Goal: Task Accomplishment & Management: Manage account settings

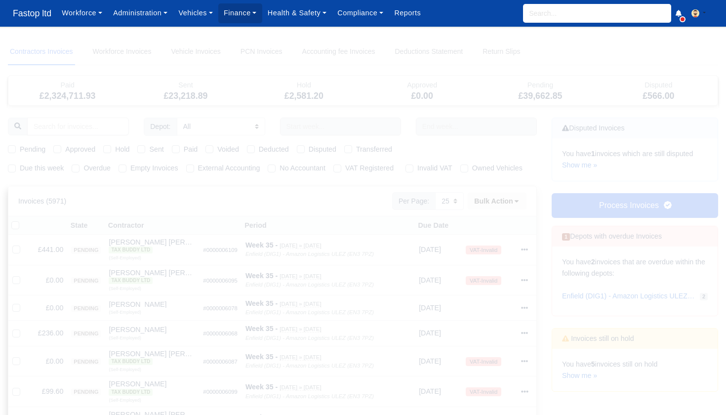
select select "25"
click at [555, 12] on input "search" at bounding box center [597, 13] width 148 height 19
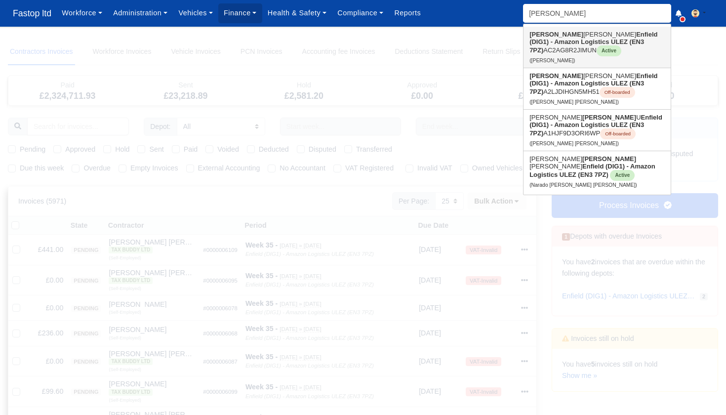
click at [565, 49] on link "Dean Allan Black Enfield (DIG1) - Amazon Logistics ULEZ (EN3 7PZ) AC2AG8R2JIMUN…" at bounding box center [597, 47] width 147 height 41
type input "[PERSON_NAME]"
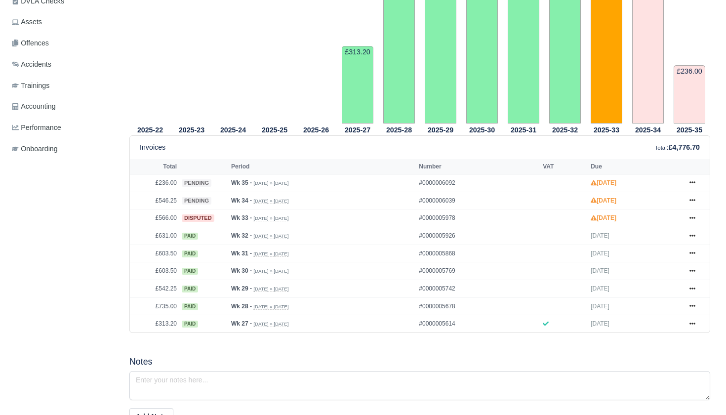
scroll to position [296, 0]
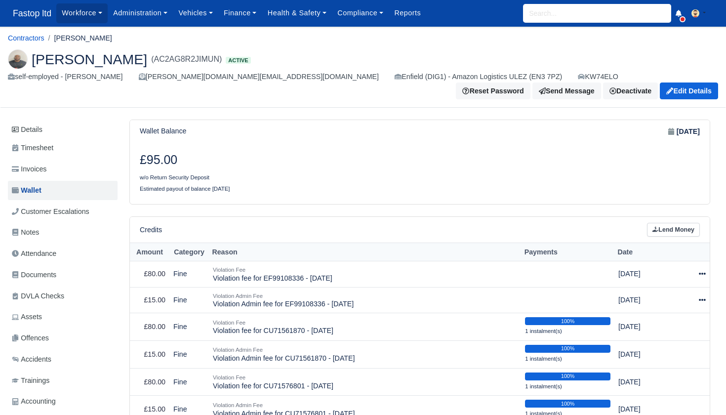
scroll to position [223, 0]
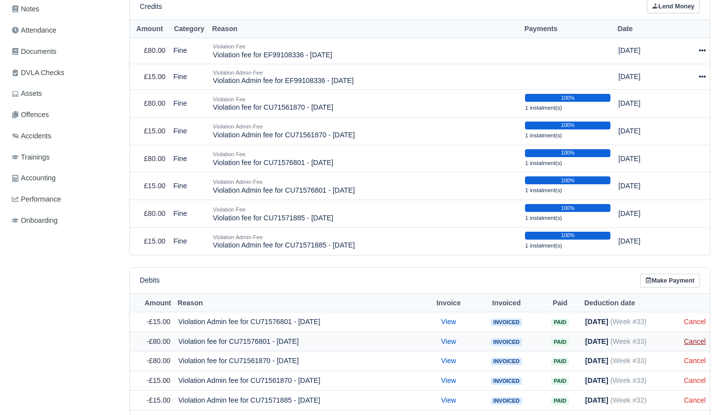
click at [689, 337] on link "Cancel" at bounding box center [695, 341] width 22 height 8
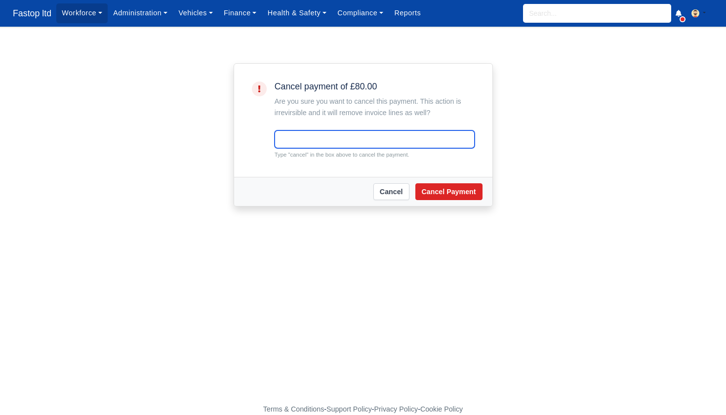
click at [367, 141] on input "text" at bounding box center [375, 139] width 200 height 18
type input "cancel"
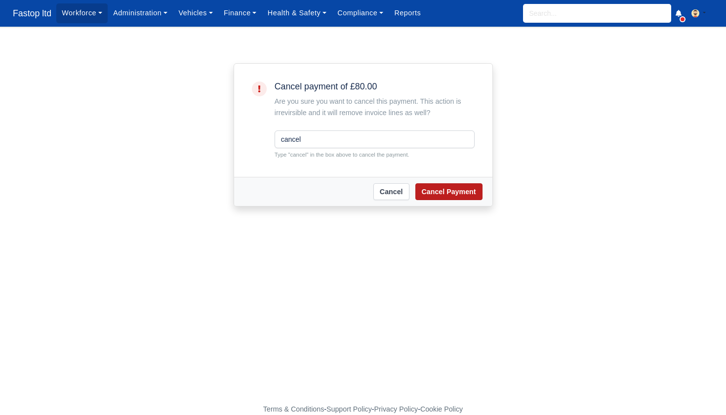
click at [445, 191] on button "Cancel Payment" at bounding box center [448, 191] width 67 height 17
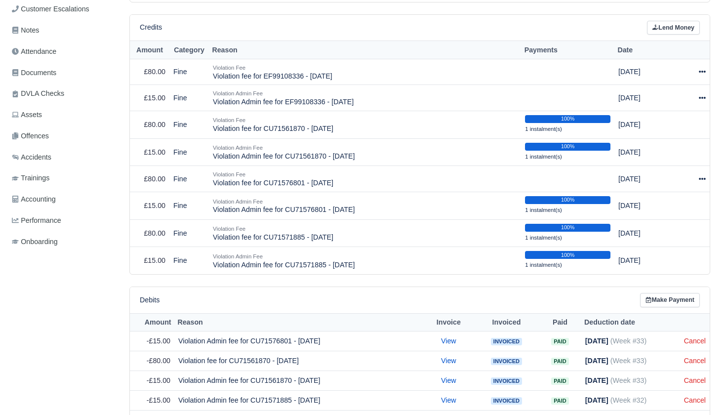
scroll to position [221, 0]
click at [696, 337] on link "Cancel" at bounding box center [695, 341] width 22 height 8
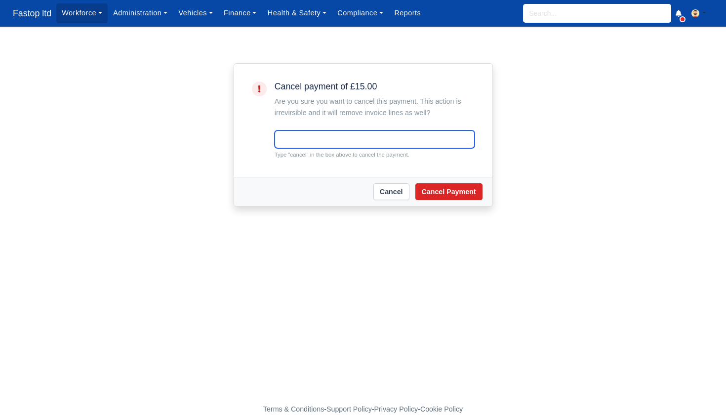
click at [364, 138] on input "text" at bounding box center [375, 139] width 200 height 18
type input "cancel"
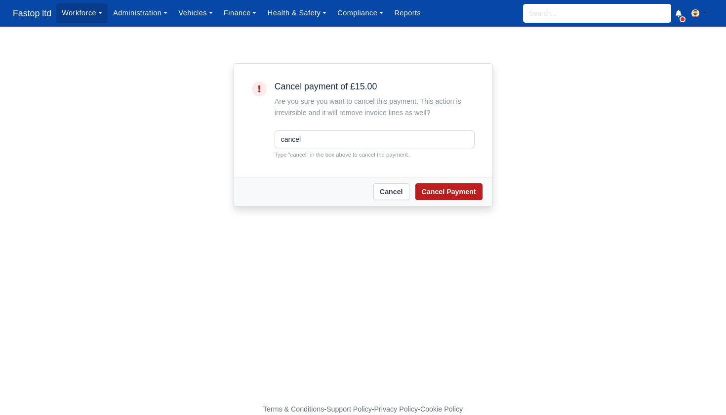
click at [454, 194] on button "Cancel Payment" at bounding box center [448, 191] width 67 height 17
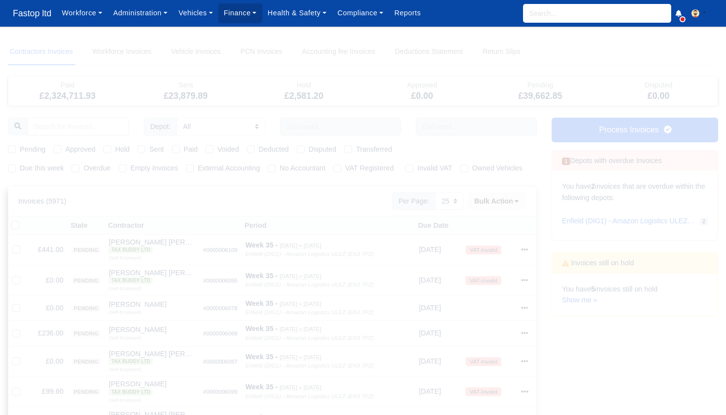
select select "25"
click at [581, 296] on link "Show me »" at bounding box center [579, 300] width 35 height 8
click at [564, 8] on input "search" at bounding box center [597, 13] width 148 height 19
type input "ahmad"
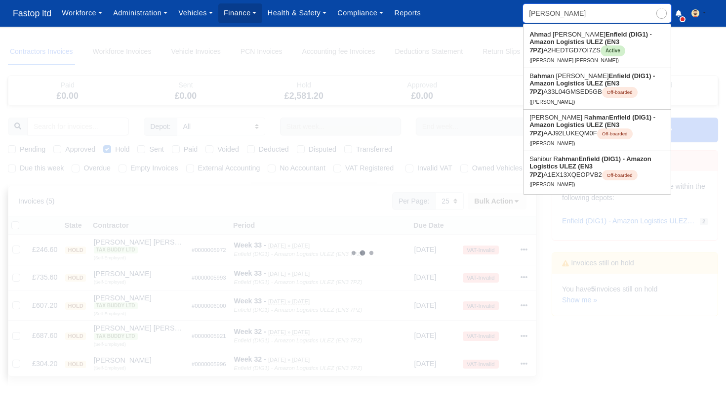
type input "ahmad Taha Shakir"
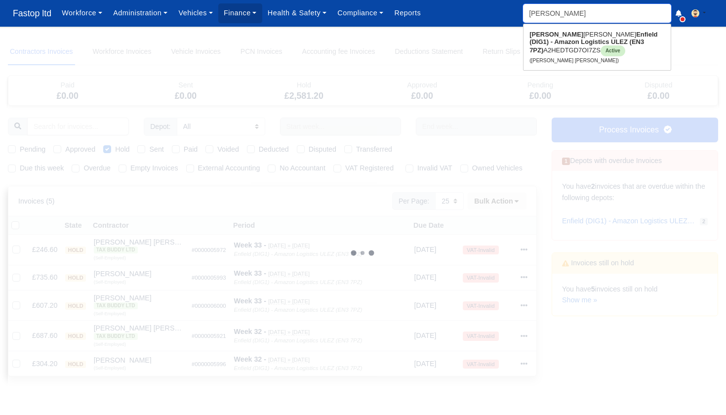
type input "Ahmad"
drag, startPoint x: 564, startPoint y: 8, endPoint x: 569, endPoint y: 41, distance: 32.6
click at [569, 41] on strong "Enfield (DIG1) - Amazon Logistics ULEZ (EN3 7PZ)" at bounding box center [594, 42] width 128 height 23
type input "Ahmad Taha Shakir"
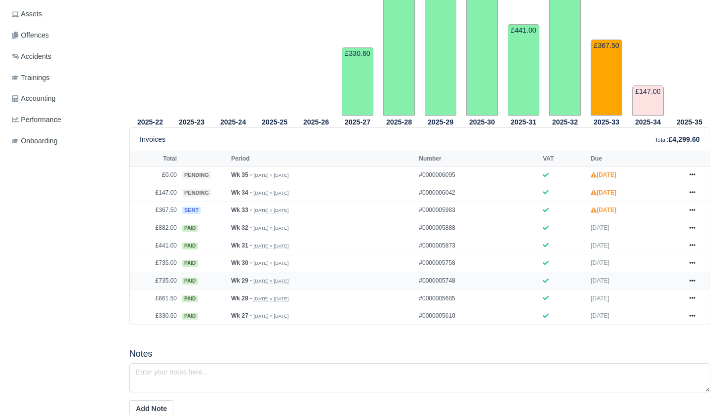
scroll to position [302, 0]
click at [693, 213] on icon at bounding box center [693, 210] width 6 height 6
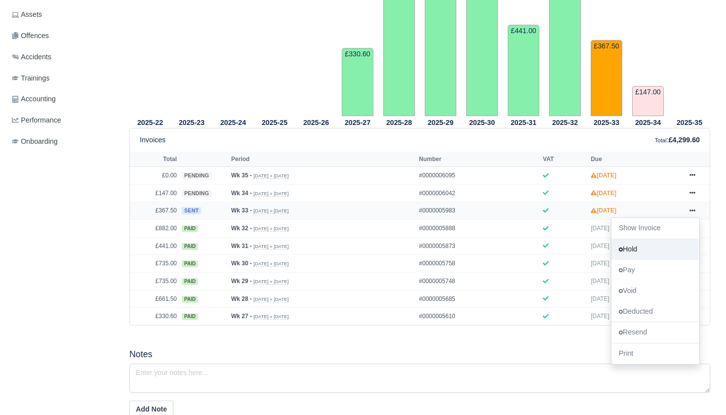
click at [643, 260] on link "Hold" at bounding box center [656, 249] width 88 height 21
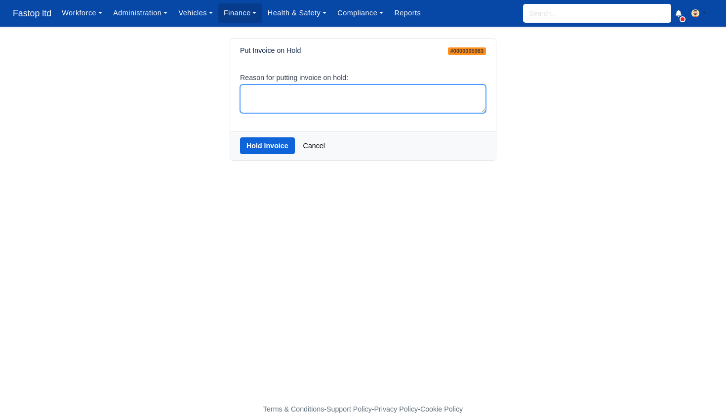
click at [346, 100] on textarea "Reason for putting invoice on hold:" at bounding box center [363, 98] width 246 height 29
type textarea "hold"
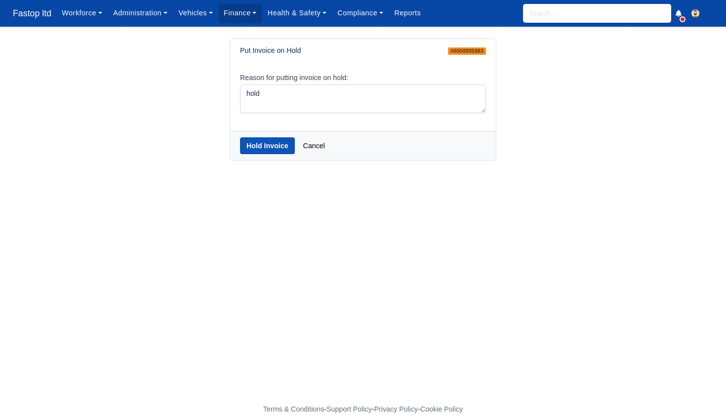
click at [261, 142] on button "Hold Invoice" at bounding box center [267, 145] width 55 height 17
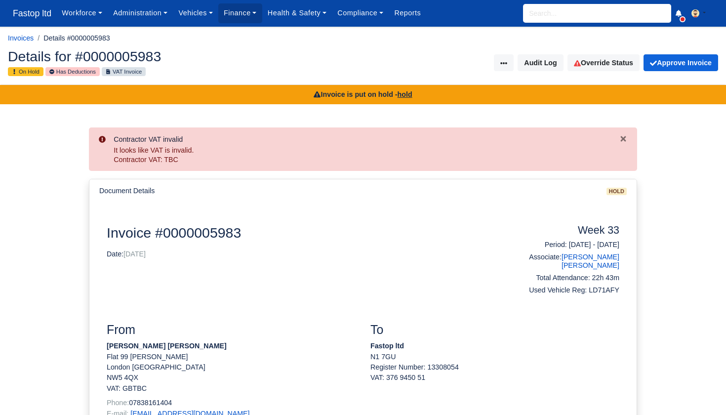
click at [546, 17] on input "search" at bounding box center [597, 13] width 148 height 19
type input "amira"
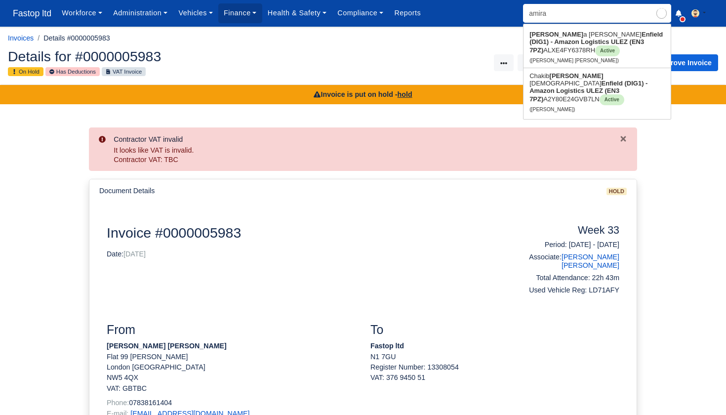
type input "[PERSON_NAME] [PERSON_NAME]"
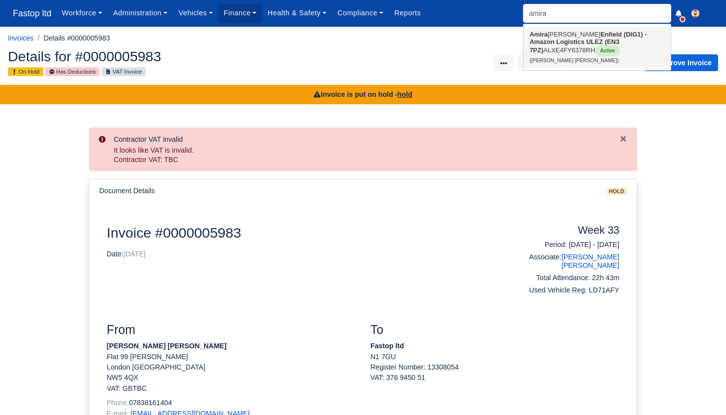
type input "Amira"
drag, startPoint x: 547, startPoint y: 18, endPoint x: 550, endPoint y: 47, distance: 29.3
click at [550, 47] on link "Amira Destini Aarons martin Enfield (DIG1) - Amazon Logistics ULEZ (EN3 7PZ) AL…" at bounding box center [597, 47] width 147 height 41
type input "[PERSON_NAME] [PERSON_NAME]"
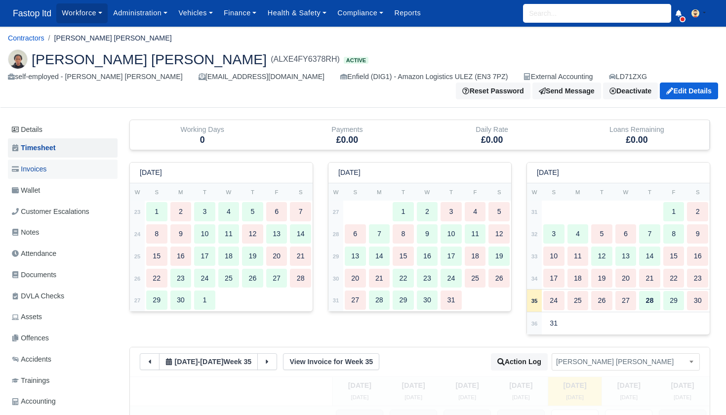
click at [46, 172] on span "Invoices" at bounding box center [29, 169] width 35 height 11
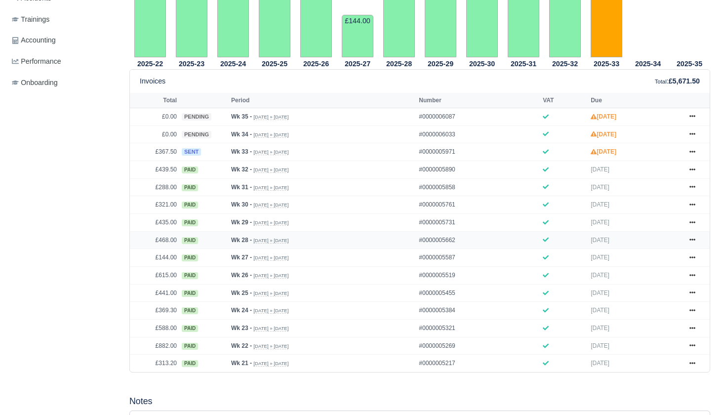
scroll to position [361, 0]
click at [693, 153] on icon at bounding box center [693, 152] width 6 height 2
click at [607, 87] on div "Invoices Total : £5,671.50" at bounding box center [420, 81] width 560 height 11
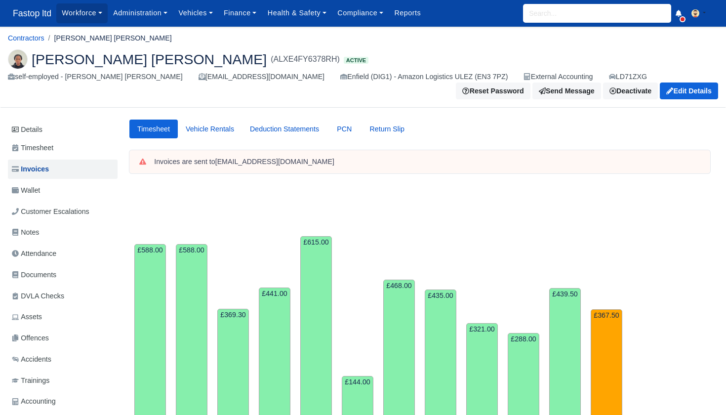
scroll to position [0, 0]
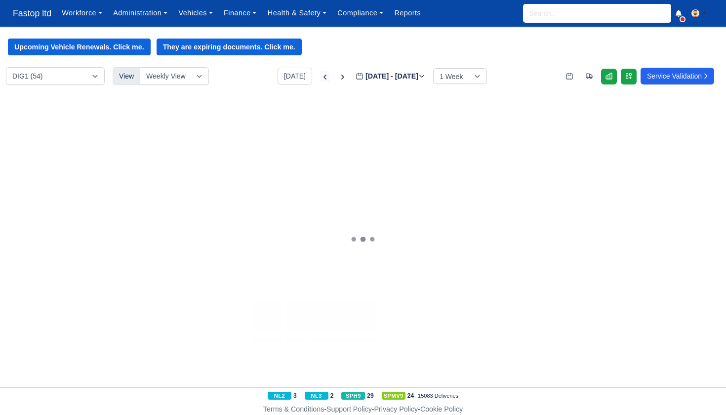
click at [324, 78] on icon at bounding box center [325, 77] width 3 height 5
type input "2025-08-21"
click at [320, 78] on icon at bounding box center [325, 77] width 10 height 10
type input "2025-08-14"
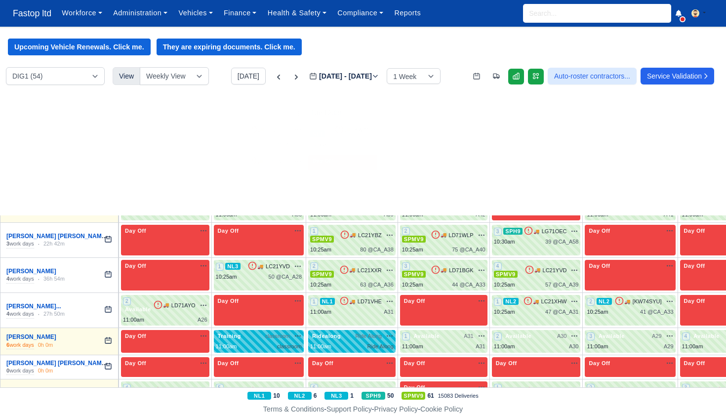
scroll to position [172, 0]
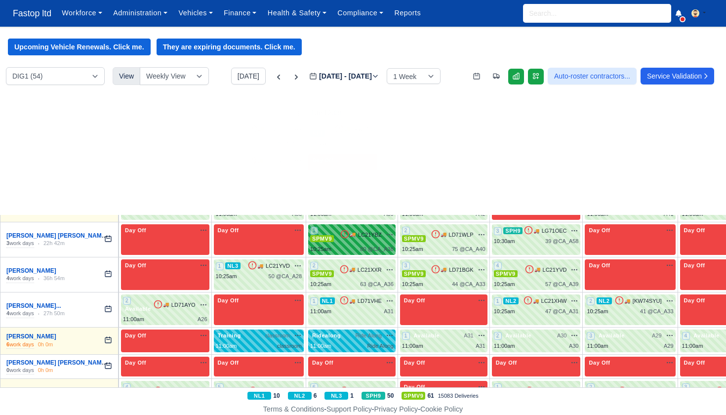
click at [364, 226] on div "1 SPMV9 🚚 LC21YBZ" at bounding box center [351, 234] width 83 height 17
select select "1"
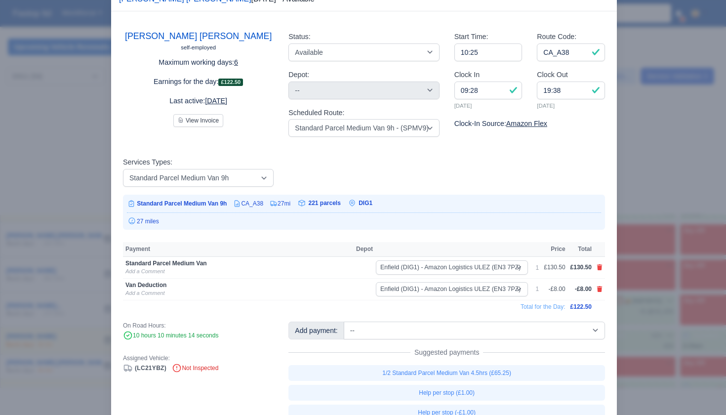
scroll to position [40, 0]
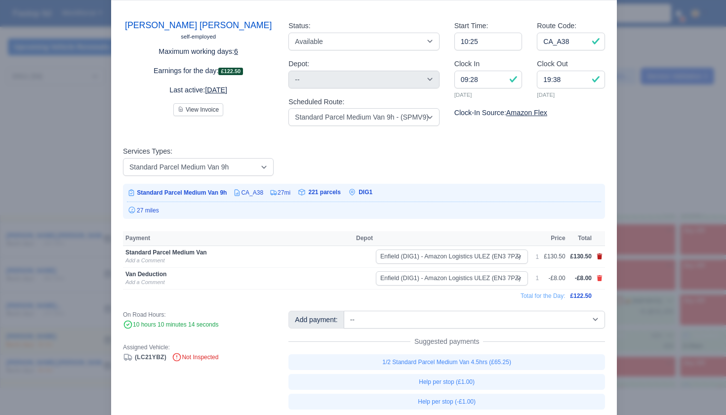
click at [600, 254] on icon at bounding box center [599, 256] width 5 height 6
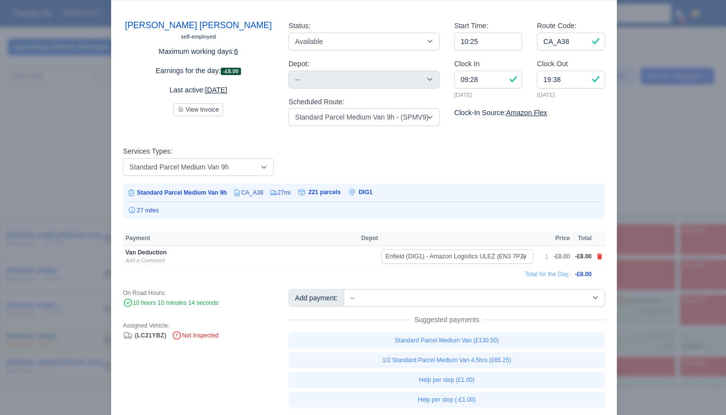
scroll to position [0, 0]
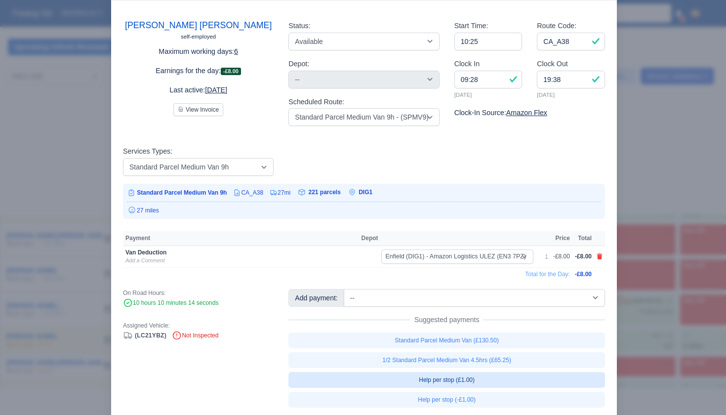
click at [471, 387] on link "Help per stop (£1.00)" at bounding box center [446, 380] width 317 height 16
select select "1"
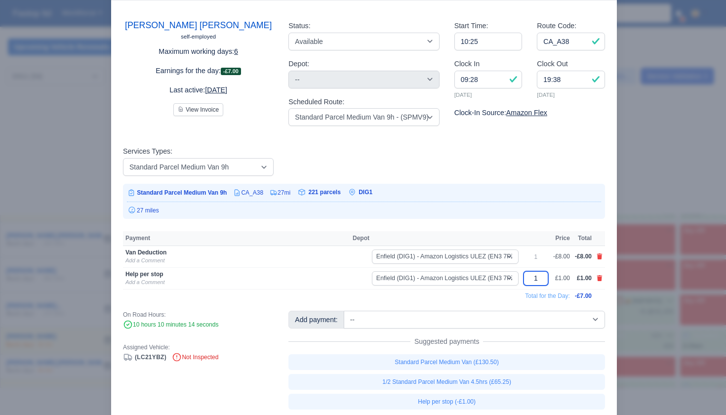
click at [534, 280] on input "1" at bounding box center [536, 278] width 25 height 14
type input "5.50"
click at [475, 296] on td "Total for the Day:" at bounding box center [348, 295] width 450 height 13
click at [645, 248] on div at bounding box center [363, 207] width 726 height 415
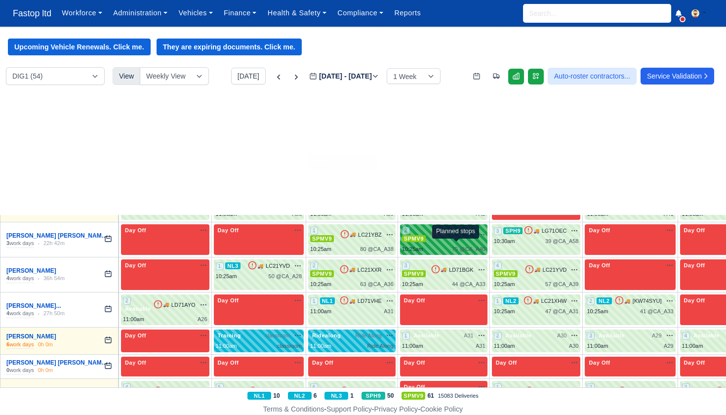
click at [458, 246] on span "75 @" at bounding box center [458, 249] width 13 height 6
select select "1"
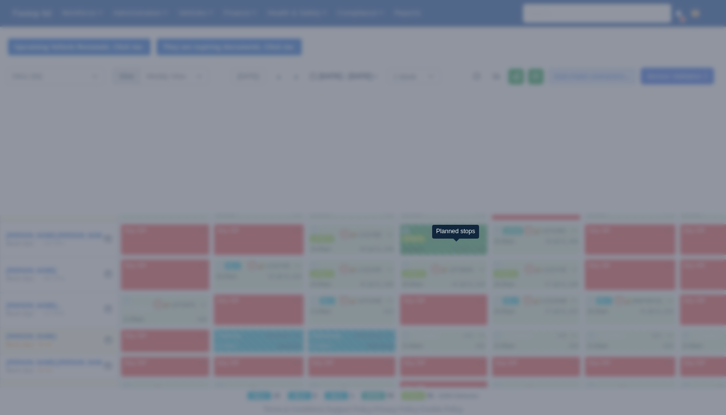
scroll to position [32, 0]
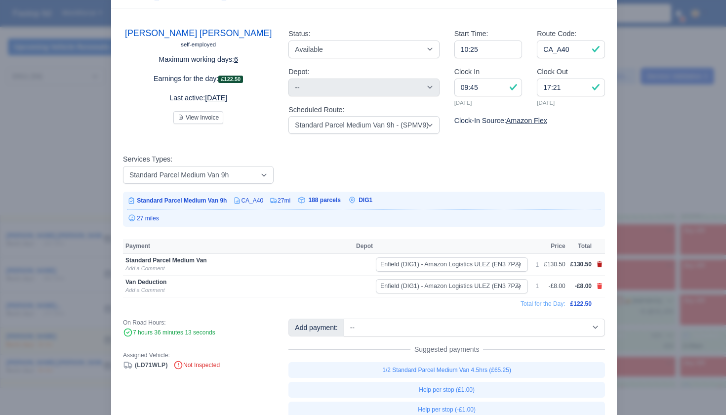
click at [602, 263] on icon at bounding box center [599, 264] width 5 height 6
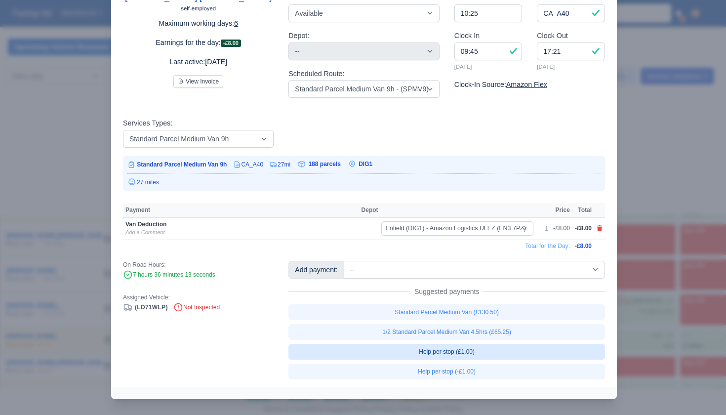
click at [464, 355] on link "Help per stop (£1.00)" at bounding box center [446, 352] width 317 height 16
select select "1"
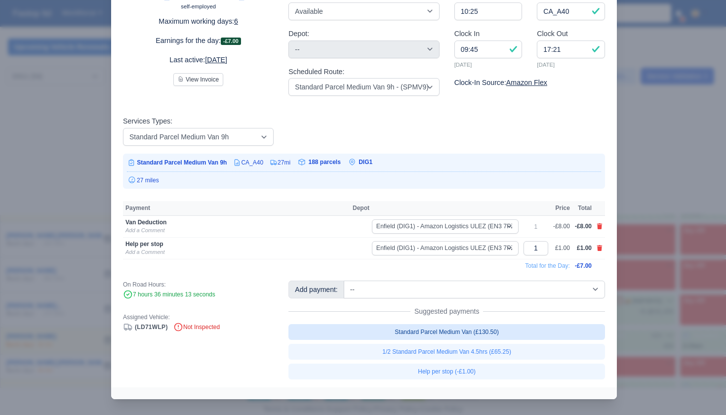
scroll to position [67, 0]
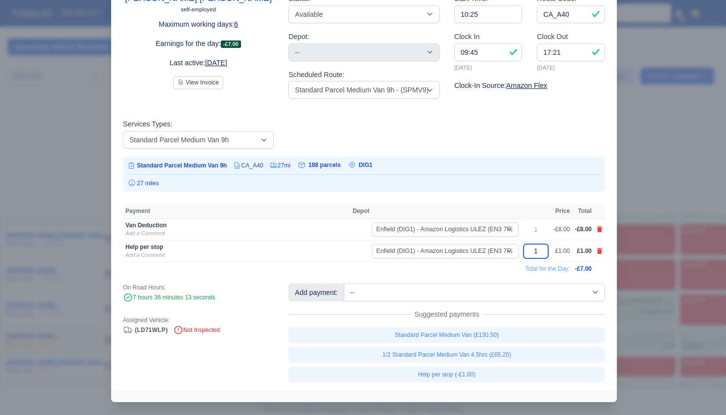
click at [533, 254] on input "1" at bounding box center [536, 251] width 25 height 14
type input "5.50"
click at [472, 270] on td "Total for the Day:" at bounding box center [348, 268] width 450 height 13
click at [648, 269] on div at bounding box center [363, 207] width 726 height 415
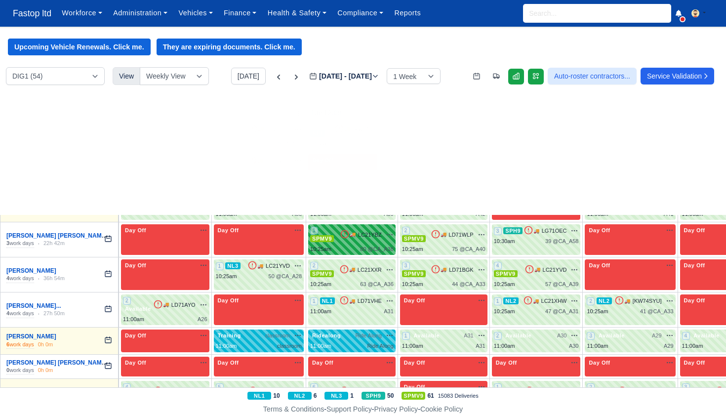
click at [360, 224] on div "1 SPMV9 🚚" at bounding box center [351, 239] width 87 height 31
select select "1"
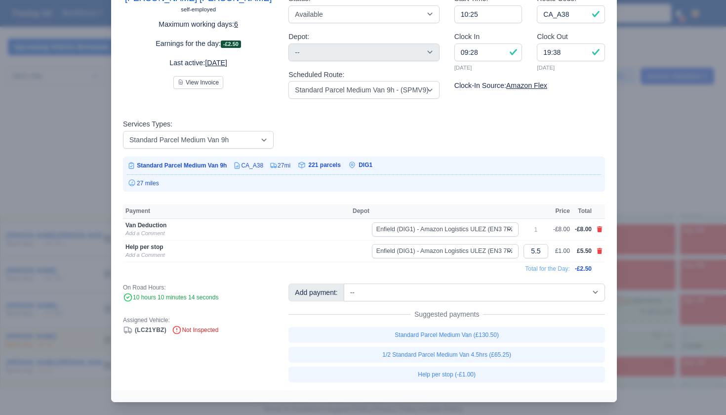
scroll to position [32, 0]
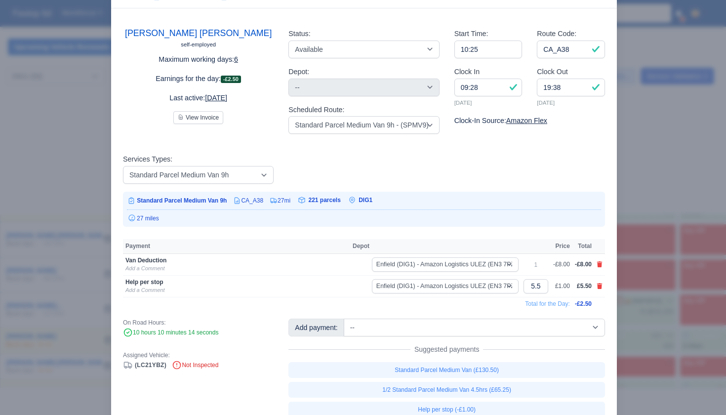
click at [655, 282] on div at bounding box center [363, 207] width 726 height 415
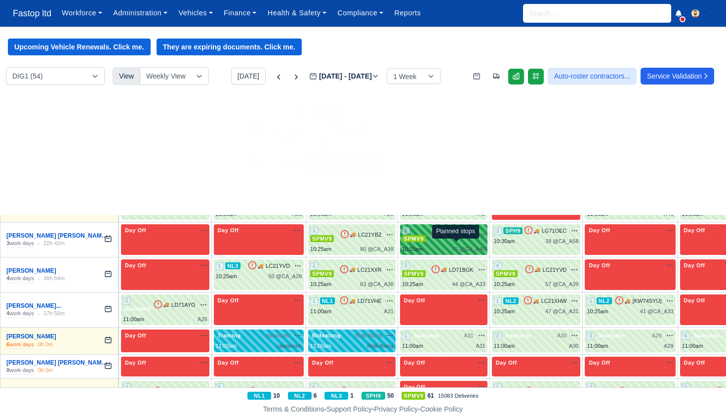
click at [460, 246] on span "75 @" at bounding box center [458, 249] width 13 height 6
select select "1"
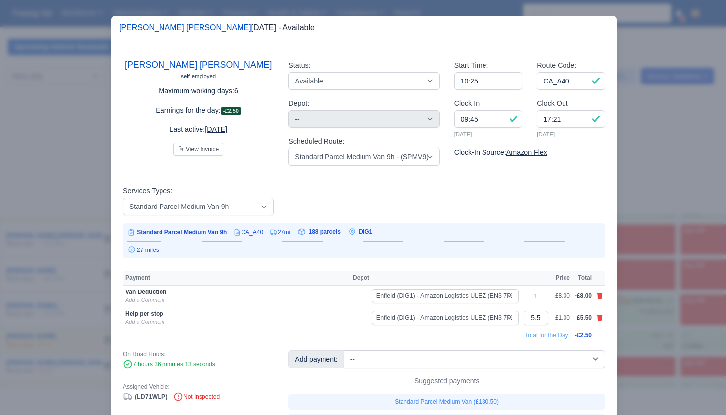
click at [649, 288] on div at bounding box center [363, 207] width 726 height 415
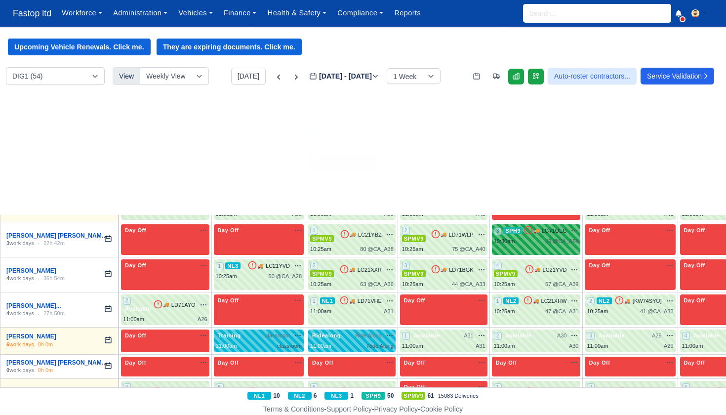
click at [534, 241] on div "10:30am 39 @ CA_A58" at bounding box center [536, 241] width 85 height 8
select select "11"
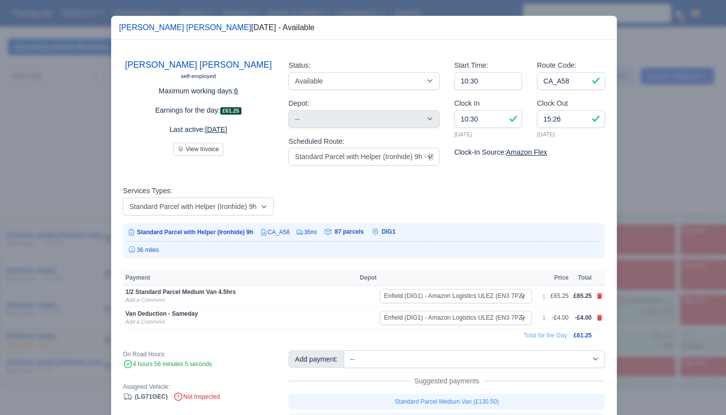
click at [638, 261] on div at bounding box center [363, 207] width 726 height 415
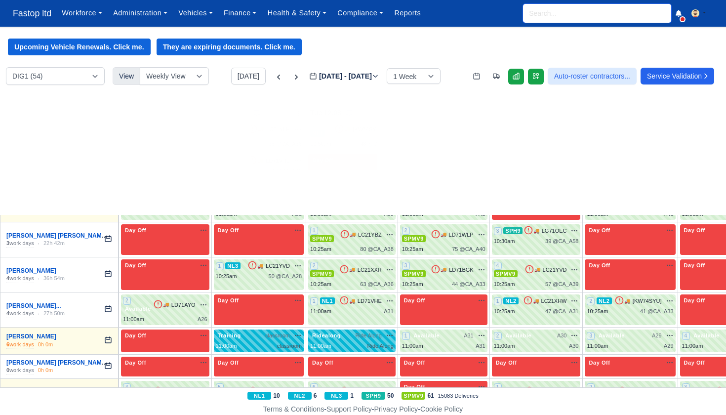
click at [575, 18] on input "search" at bounding box center [597, 13] width 148 height 19
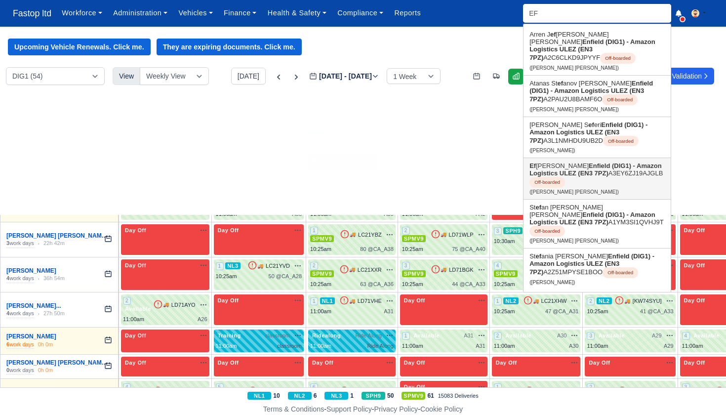
click at [565, 172] on strong "Enfield (DIG1) - Amazon Logistics ULEZ (EN3 7PZ)" at bounding box center [596, 169] width 132 height 15
type input "Eftekhar Mohammed Golam"
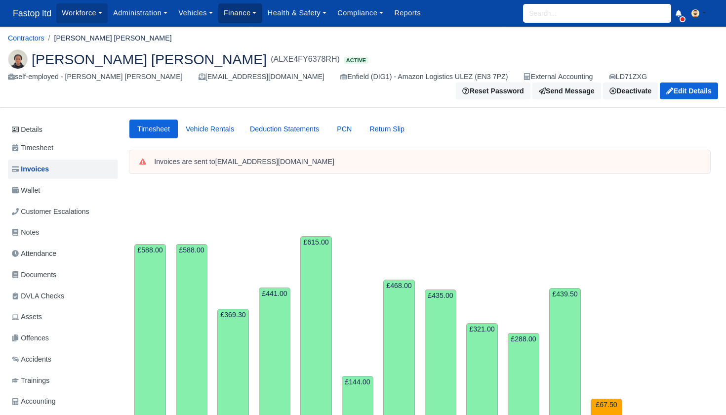
click at [245, 7] on link "Finance" at bounding box center [240, 12] width 44 height 19
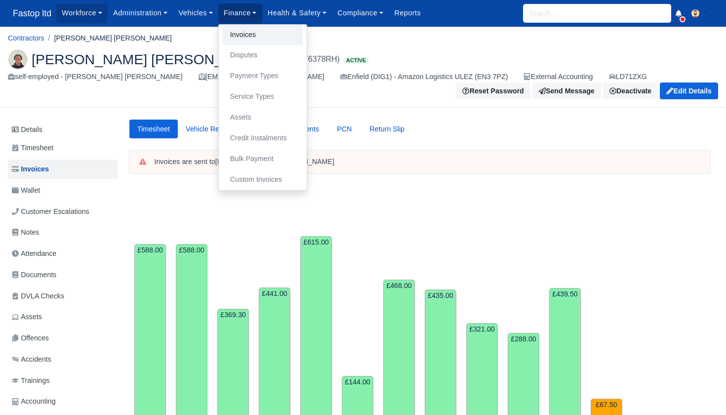
click at [256, 37] on link "Invoices" at bounding box center [263, 35] width 80 height 21
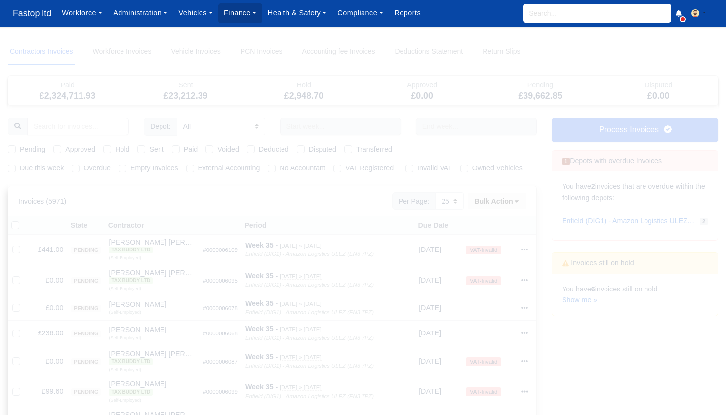
select select "25"
click at [582, 299] on link "Show me »" at bounding box center [579, 300] width 35 height 8
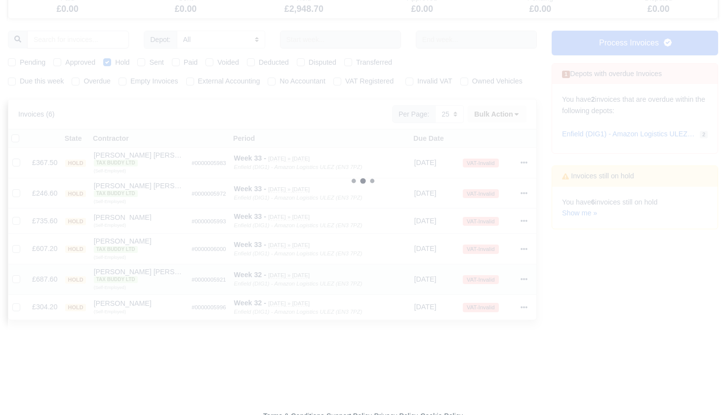
scroll to position [86, 0]
click at [527, 307] on icon at bounding box center [524, 308] width 7 height 2
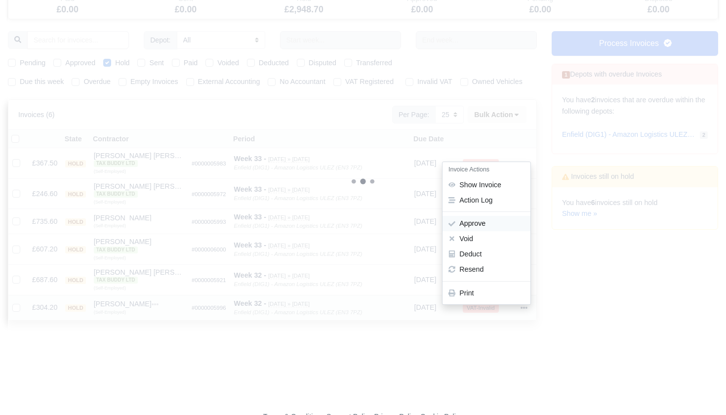
click at [489, 223] on button "Approve" at bounding box center [487, 223] width 88 height 15
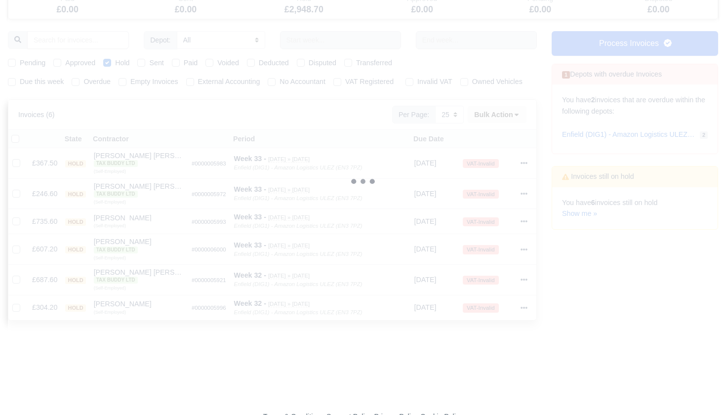
scroll to position [62, 0]
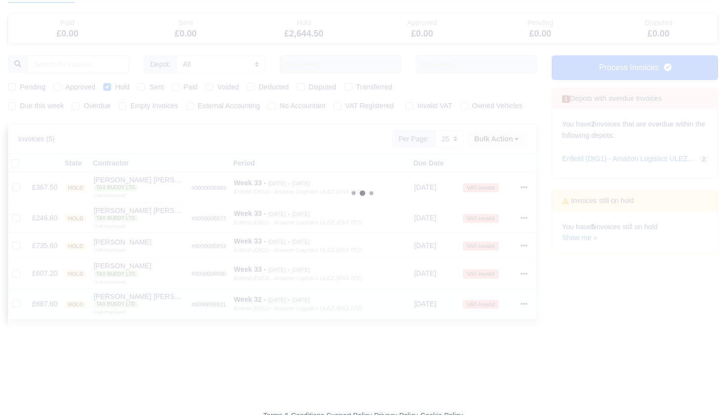
click at [527, 300] on icon at bounding box center [524, 303] width 7 height 7
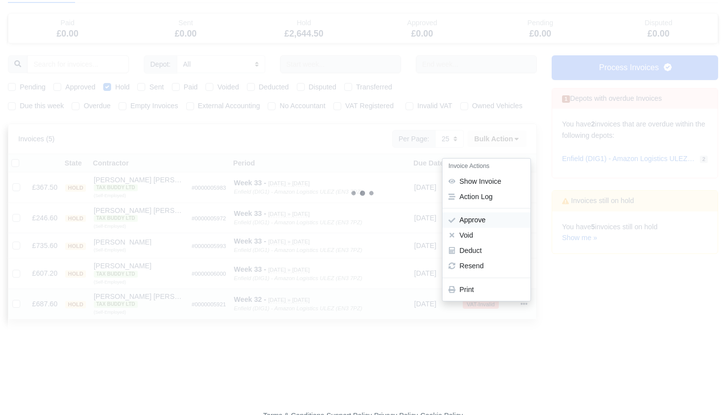
click at [486, 218] on button "Approve" at bounding box center [487, 220] width 88 height 15
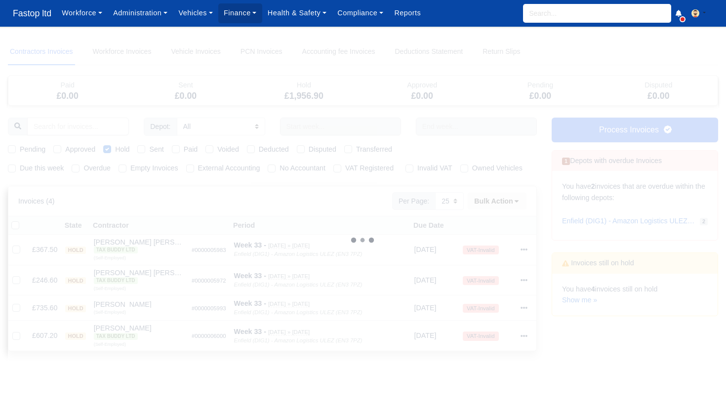
scroll to position [0, 0]
click at [544, 12] on input "search" at bounding box center [597, 13] width 148 height 19
type input "joel"
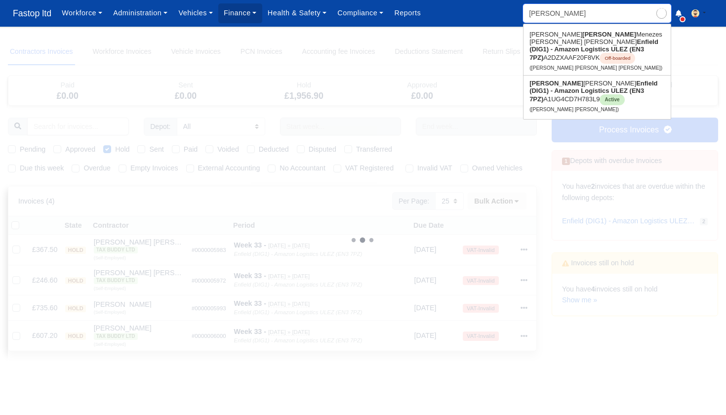
type input "joel Ricardo Ferreira De Melin"
type input "Joel"
drag, startPoint x: 544, startPoint y: 12, endPoint x: 568, endPoint y: 86, distance: 77.8
click at [568, 86] on strong "Enfield (DIG1) - Amazon Logistics ULEZ (EN3 7PZ)" at bounding box center [594, 91] width 128 height 23
type input "[PERSON_NAME] [PERSON_NAME]"
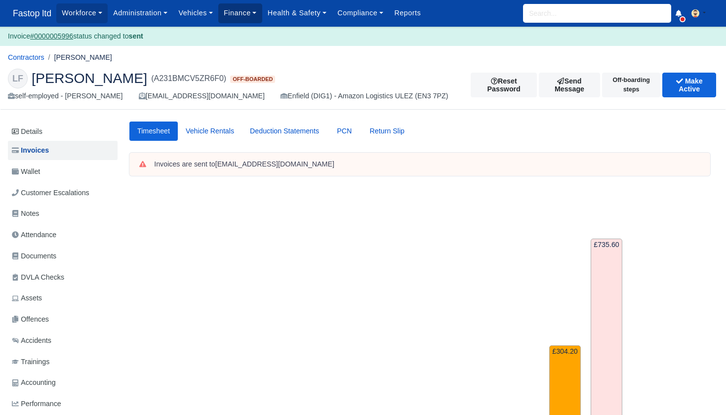
click at [235, 9] on link "Finance" at bounding box center [240, 12] width 44 height 19
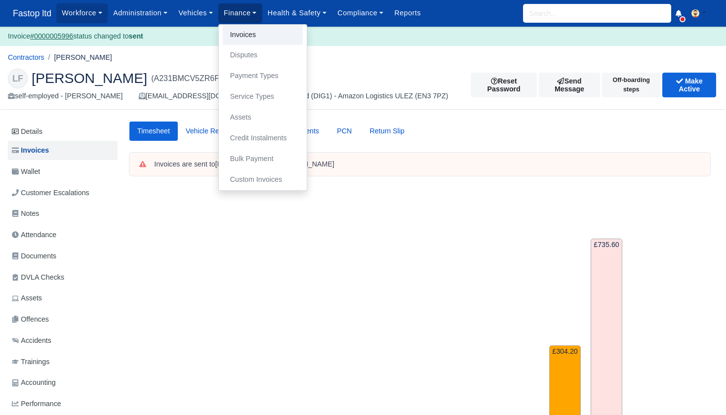
click at [246, 36] on link "Invoices" at bounding box center [263, 35] width 80 height 21
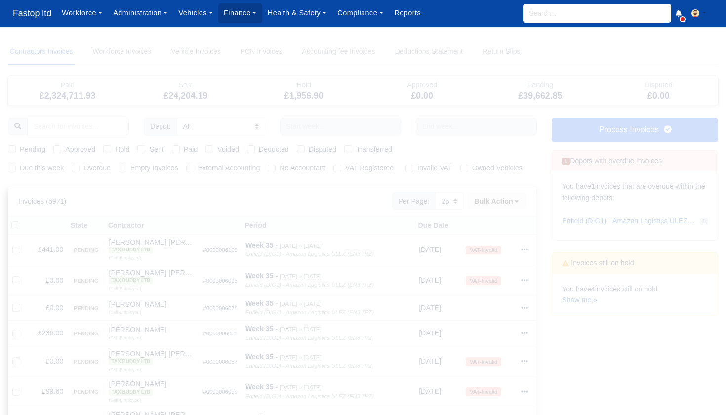
select select "25"
click at [20, 166] on label "Due this week" at bounding box center [42, 168] width 44 height 11
click at [12, 166] on input "Due this week" at bounding box center [12, 167] width 8 height 8
checkbox input "true"
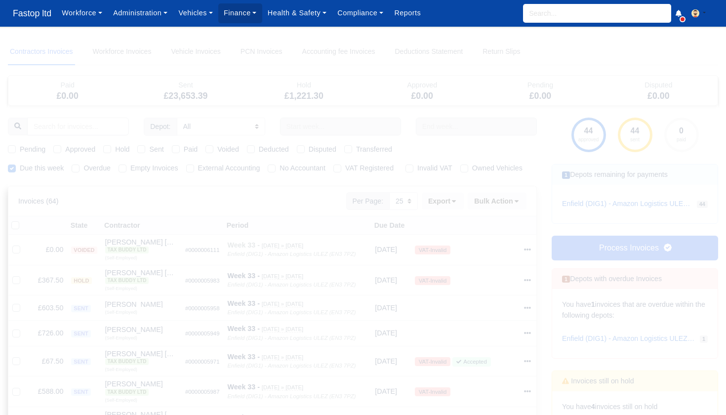
click at [20, 148] on label "Pending" at bounding box center [33, 149] width 26 height 11
click at [8, 148] on input "Pending" at bounding box center [12, 148] width 8 height 8
checkbox input "true"
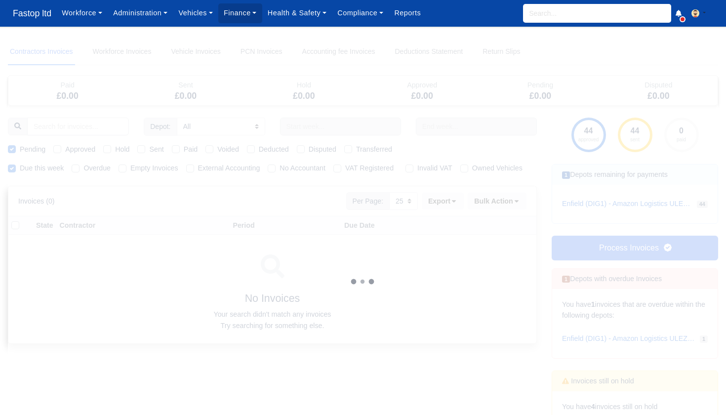
click at [65, 149] on label "Approved" at bounding box center [80, 149] width 30 height 11
click at [54, 149] on input "Approved" at bounding box center [57, 148] width 8 height 8
checkbox input "true"
click at [149, 149] on label "Sent" at bounding box center [156, 149] width 14 height 11
click at [142, 149] on input "Sent" at bounding box center [141, 148] width 8 height 8
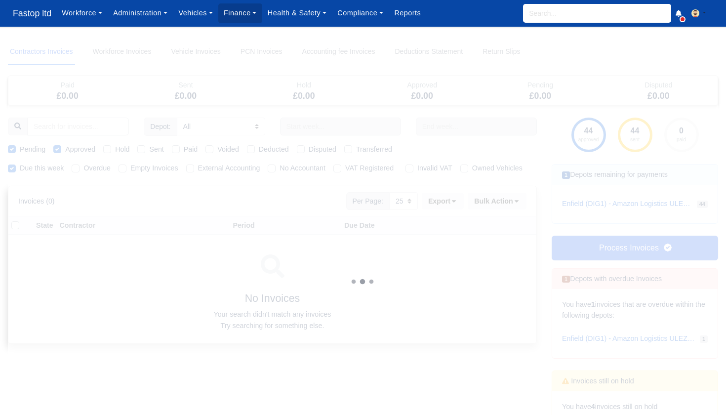
checkbox input "true"
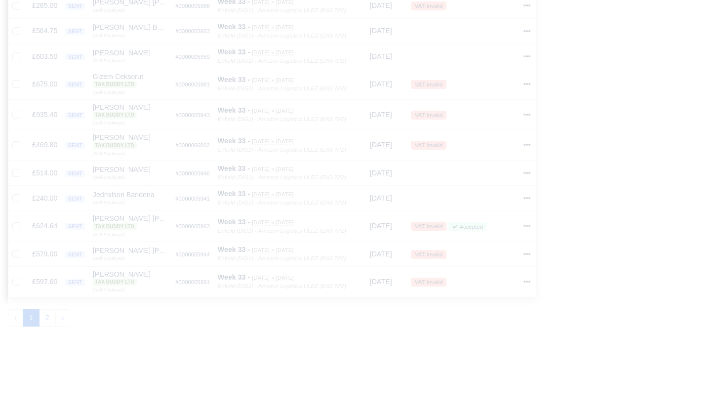
scroll to position [641, 0]
click at [53, 310] on button "2" at bounding box center [47, 319] width 17 height 18
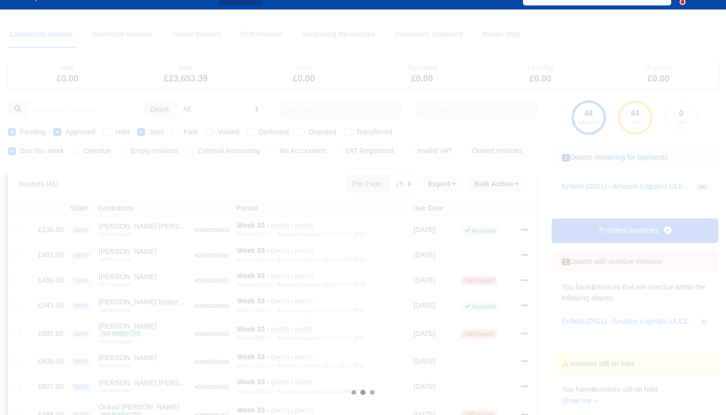
scroll to position [29, 0]
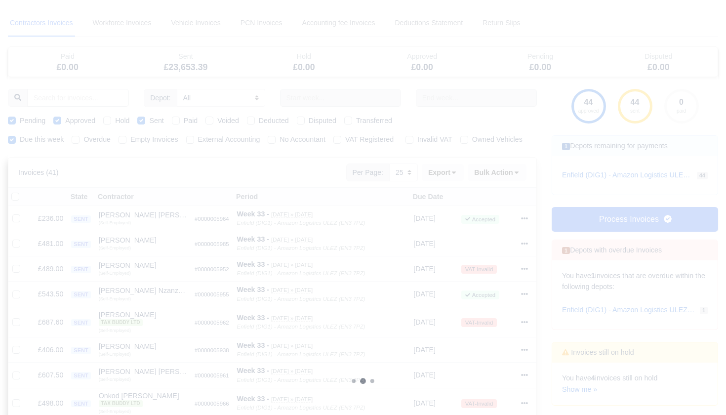
click at [198, 139] on label "External Accounting" at bounding box center [229, 139] width 62 height 11
click at [193, 139] on input "External Accounting" at bounding box center [190, 138] width 8 height 8
checkbox input "true"
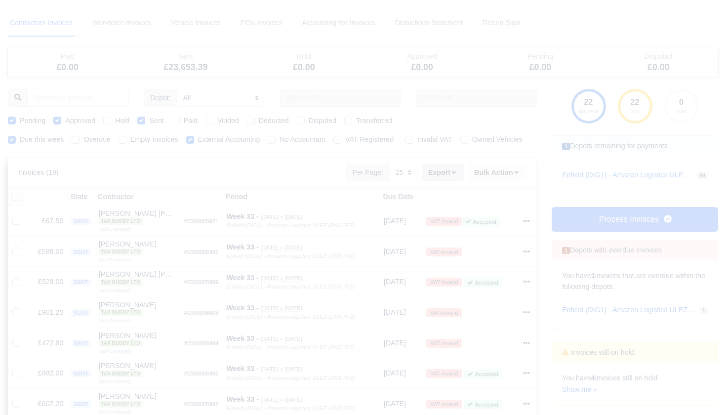
click at [453, 181] on button "Export" at bounding box center [443, 172] width 42 height 17
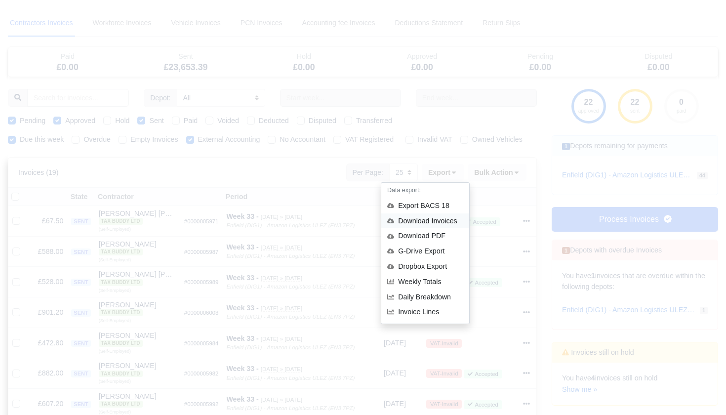
click at [426, 229] on div "Download Invoices" at bounding box center [425, 220] width 88 height 15
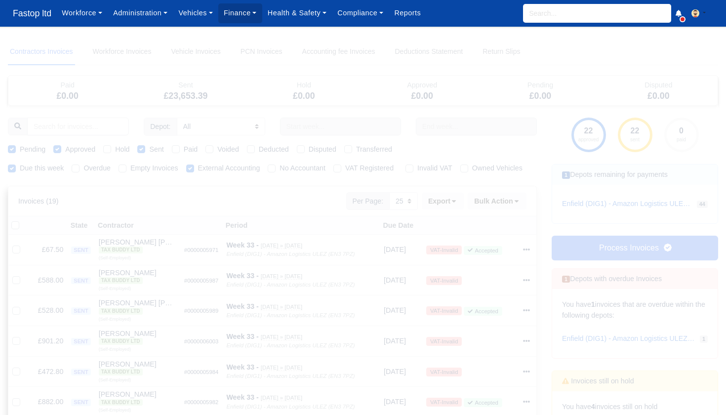
click at [198, 166] on label "External Accounting" at bounding box center [229, 168] width 62 height 11
click at [193, 166] on input "External Accounting" at bounding box center [190, 167] width 8 height 8
checkbox input "false"
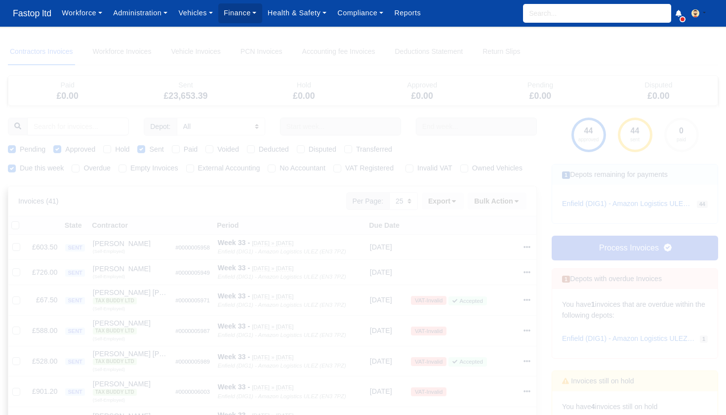
click at [611, 246] on link "Process Invoices" at bounding box center [635, 248] width 166 height 25
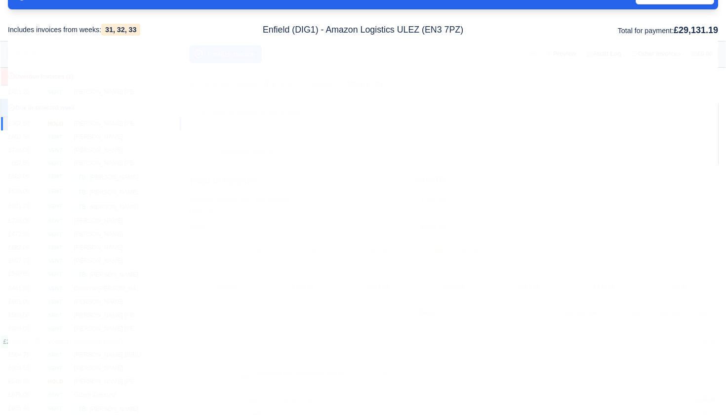
scroll to position [104, 0]
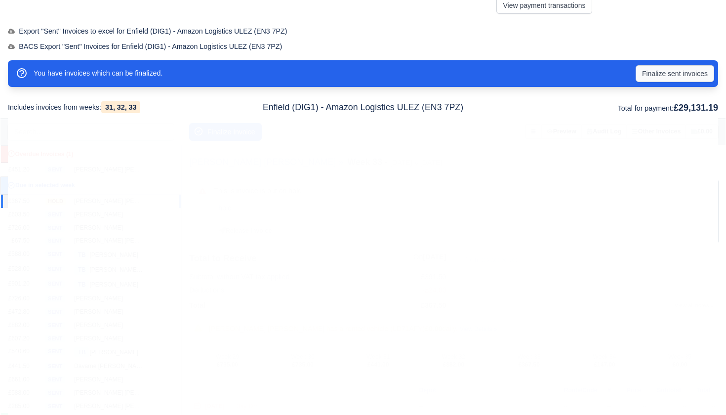
click at [655, 76] on button "Finalize sent invoices" at bounding box center [675, 73] width 79 height 17
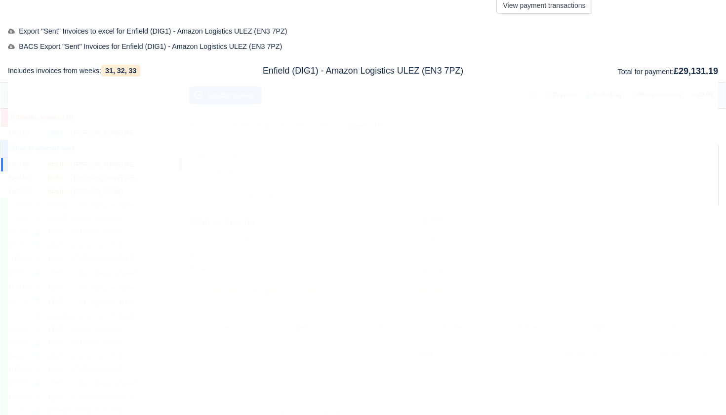
click at [219, 96] on button "Finalize Invoice" at bounding box center [225, 95] width 73 height 18
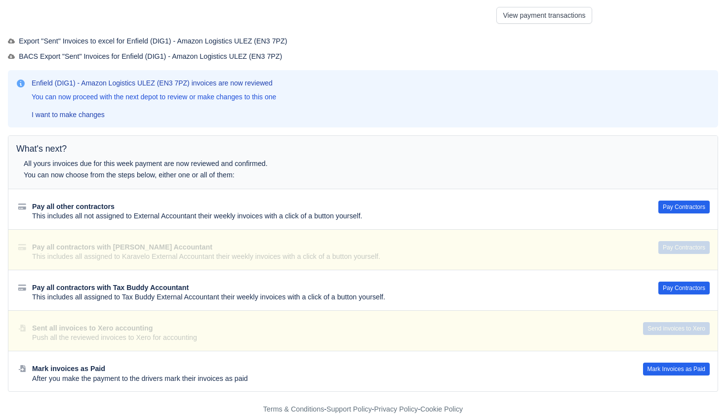
scroll to position [85, 0]
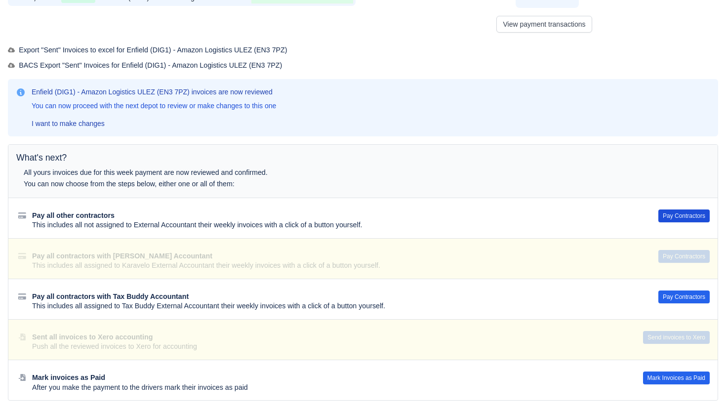
click at [671, 209] on button "Pay Contractors" at bounding box center [683, 215] width 51 height 13
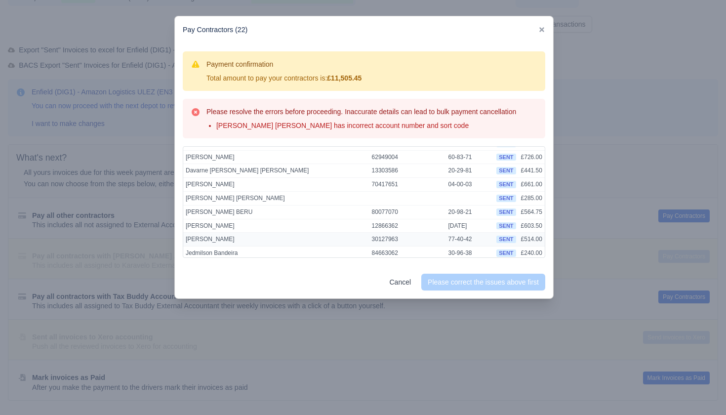
scroll to position [36, 0]
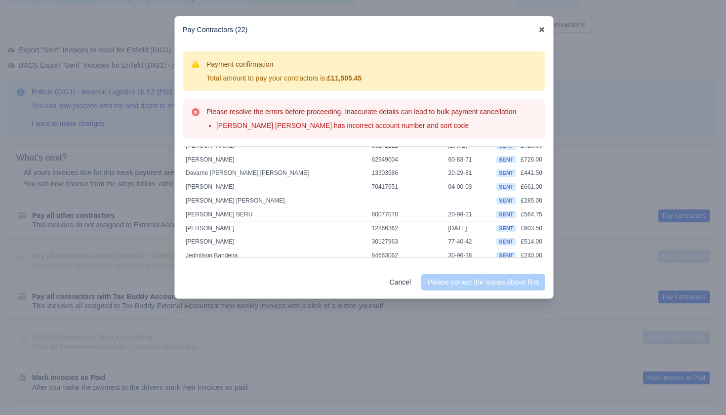
click at [541, 30] on icon at bounding box center [541, 29] width 5 height 5
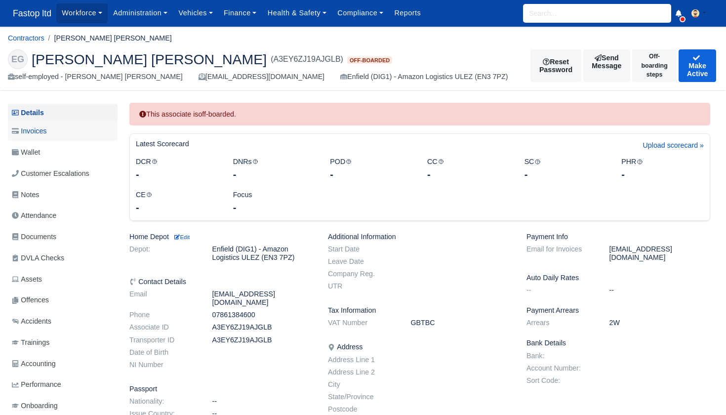
click at [34, 130] on span "Invoices" at bounding box center [29, 130] width 35 height 11
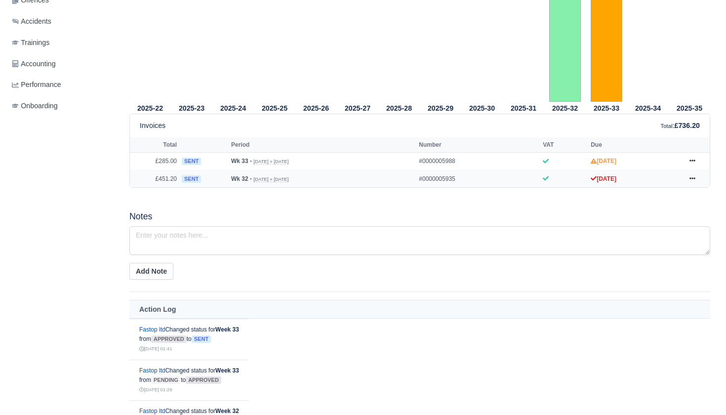
scroll to position [297, 0]
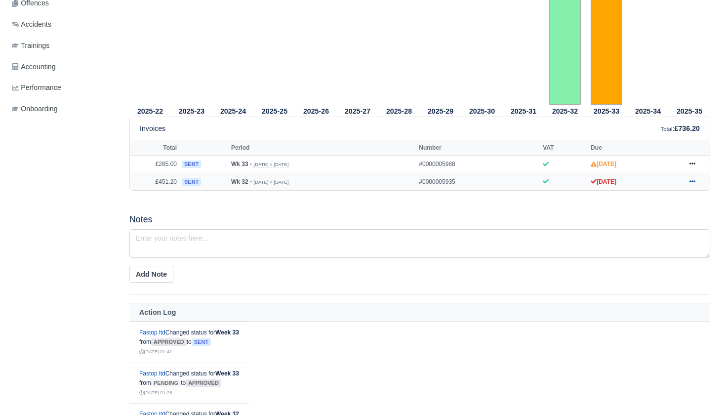
click at [691, 184] on icon at bounding box center [693, 181] width 6 height 6
click at [640, 272] on link "Void" at bounding box center [656, 261] width 88 height 21
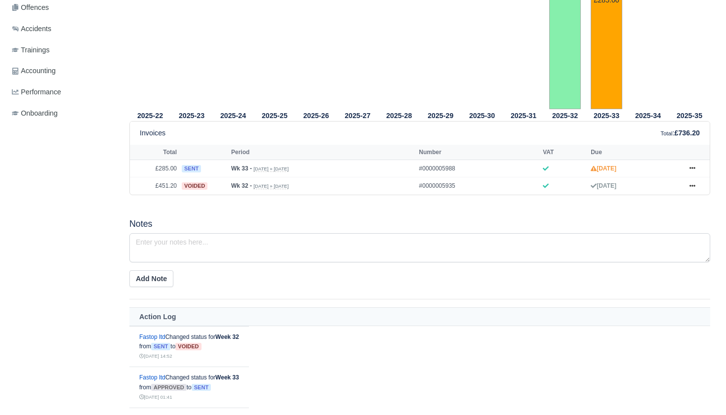
scroll to position [288, 0]
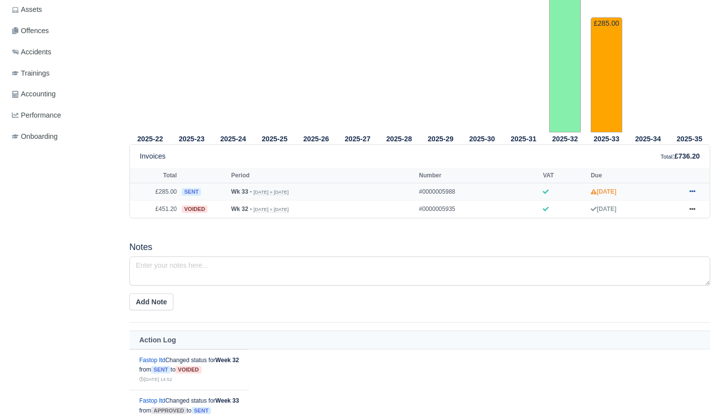
click at [695, 193] on icon at bounding box center [693, 192] width 6 height 2
click at [639, 282] on link "Void" at bounding box center [656, 271] width 88 height 21
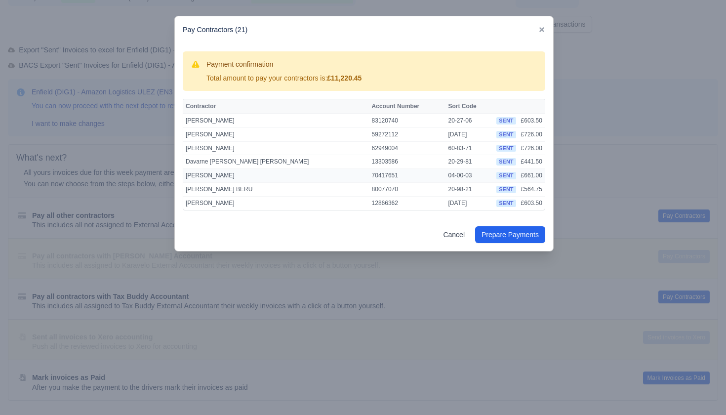
scroll to position [79, 0]
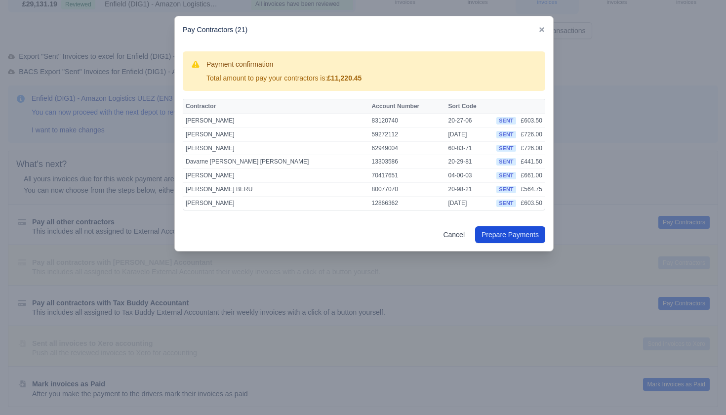
click at [501, 237] on button "Prepare Payments" at bounding box center [510, 234] width 70 height 17
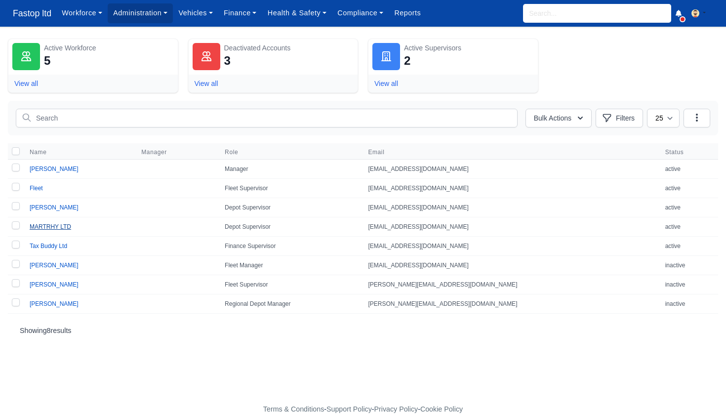
click at [49, 227] on link "MARTRHY LTD" at bounding box center [50, 226] width 41 height 7
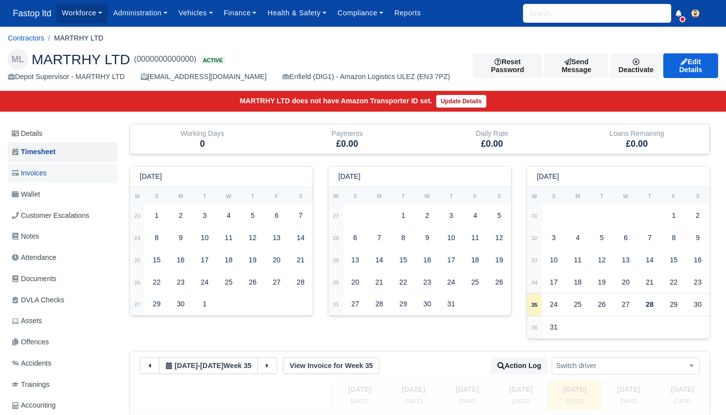
click at [41, 172] on span "Invoices" at bounding box center [29, 172] width 35 height 11
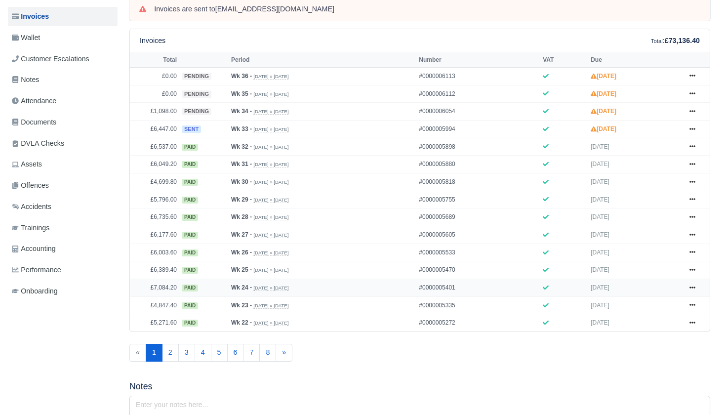
scroll to position [153, 0]
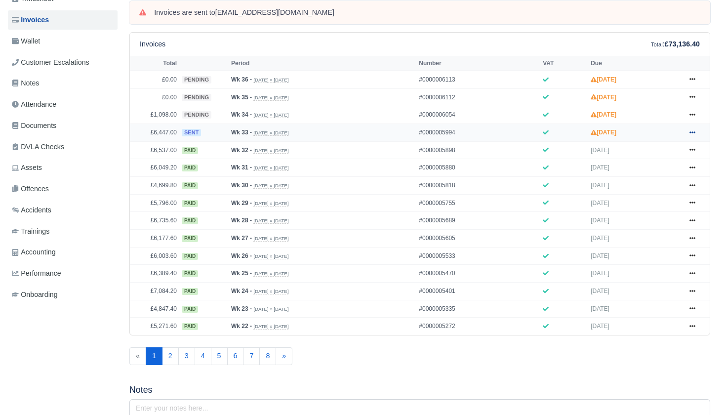
click at [694, 135] on icon at bounding box center [693, 132] width 6 height 6
click at [653, 161] on link "Show Invoice" at bounding box center [656, 150] width 88 height 21
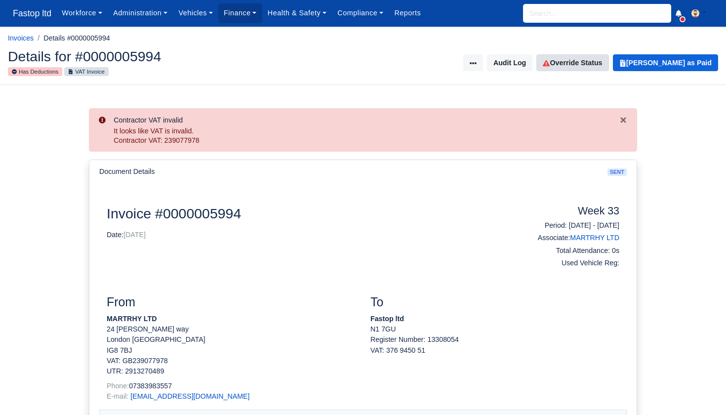
click at [594, 61] on link "Override Status" at bounding box center [572, 62] width 72 height 17
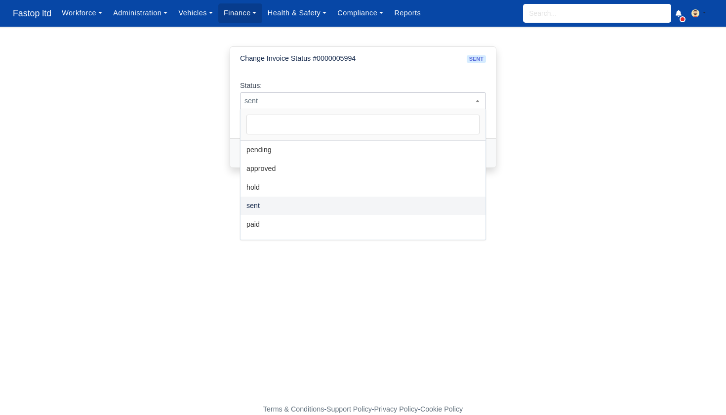
click at [426, 95] on span "sent" at bounding box center [363, 101] width 245 height 12
select select "paid"
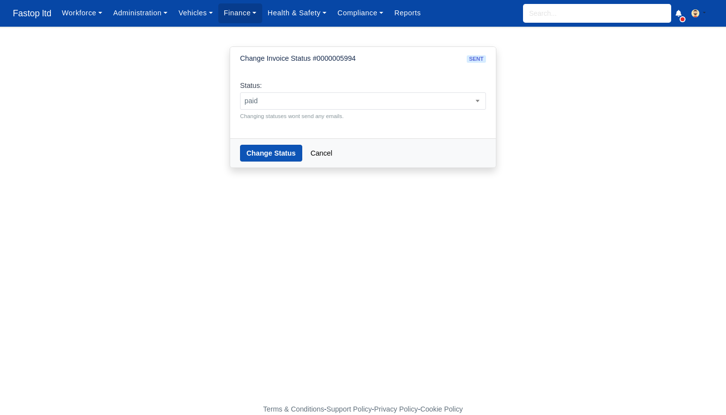
click at [272, 157] on button "Change Status" at bounding box center [271, 153] width 62 height 17
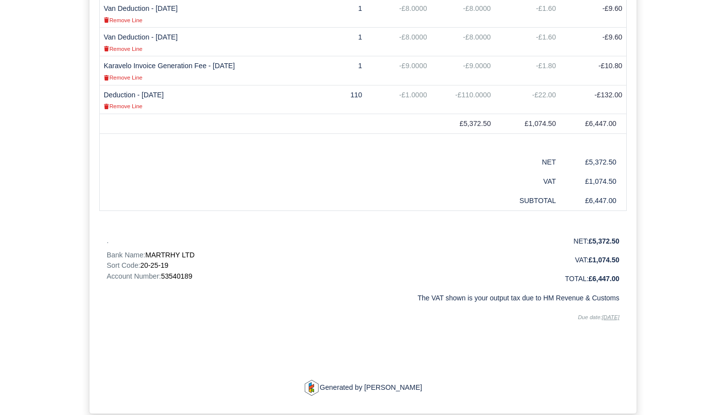
scroll to position [1012, 0]
